Goal: Task Accomplishment & Management: Manage account settings

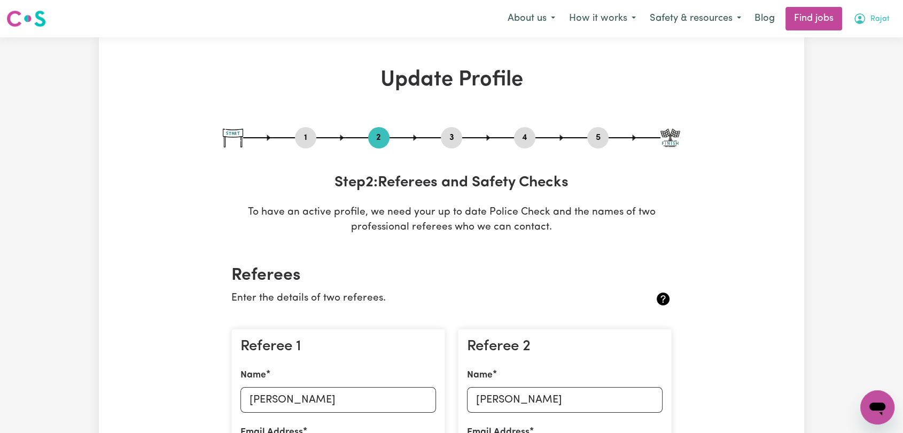
click at [874, 24] on span "Rajat" at bounding box center [879, 19] width 19 height 12
click at [859, 91] on link "Logout" at bounding box center [854, 82] width 84 height 20
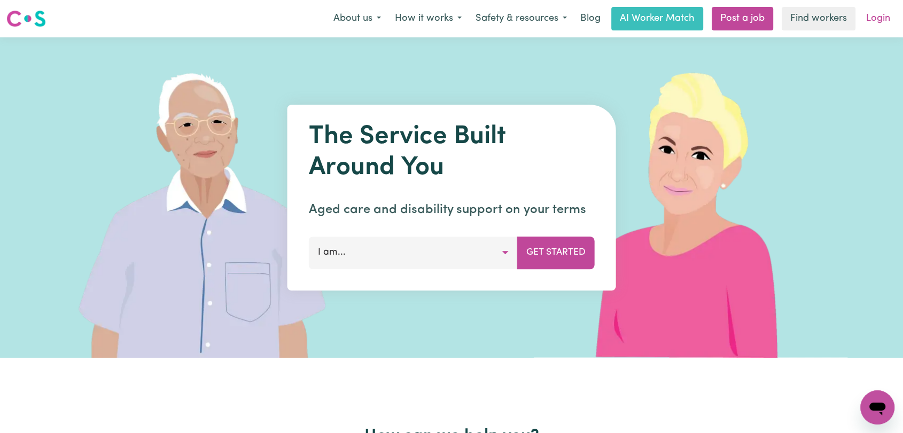
click at [871, 22] on link "Login" at bounding box center [878, 19] width 37 height 24
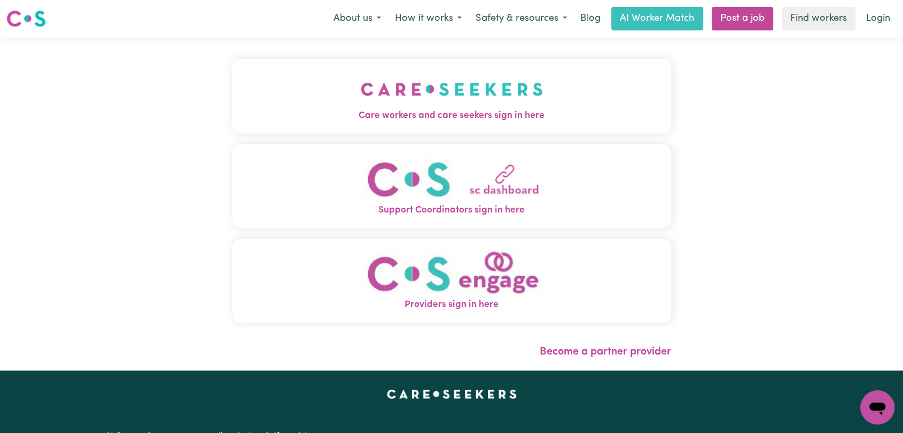
click at [461, 116] on span "Care workers and care seekers sign in here" at bounding box center [451, 116] width 439 height 14
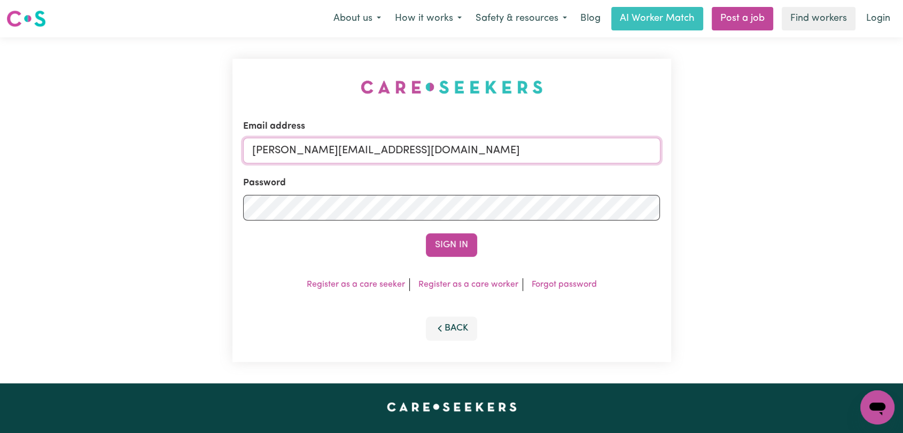
click at [492, 151] on input "[PERSON_NAME][EMAIL_ADDRESS][DOMAIN_NAME]" at bounding box center [451, 151] width 417 height 26
drag, startPoint x: 305, startPoint y: 155, endPoint x: 471, endPoint y: 168, distance: 166.2
click at [471, 168] on form "Email address Superuser~[EMAIL_ADDRESS][DOMAIN_NAME] Password Sign In" at bounding box center [451, 188] width 417 height 137
type input "Superuser~[EMAIL_ADDRESS][DOMAIN_NAME]"
click at [447, 242] on button "Sign In" at bounding box center [451, 245] width 51 height 24
